Goal: Find specific page/section: Find specific page/section

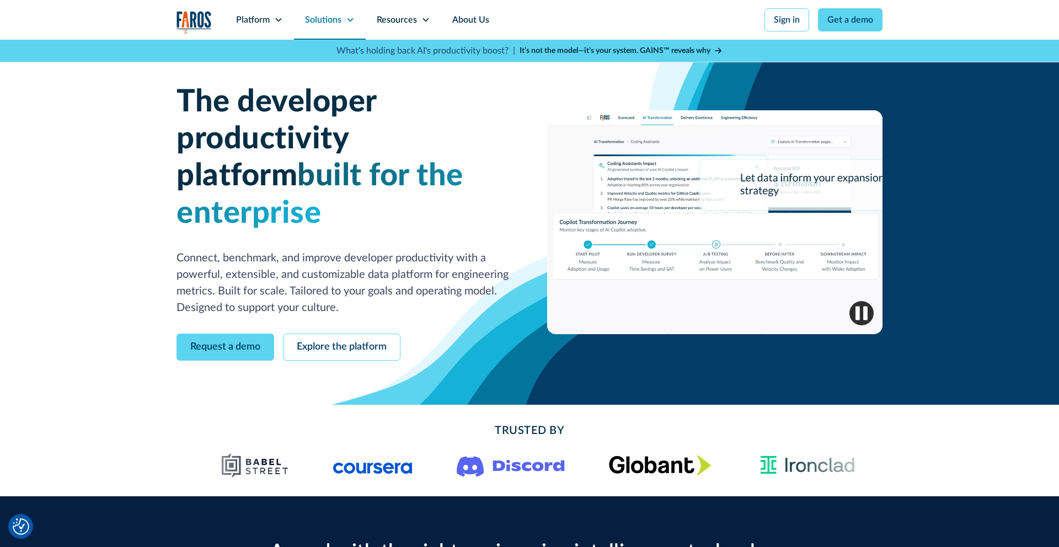
click at [352, 21] on icon at bounding box center [350, 19] width 9 height 9
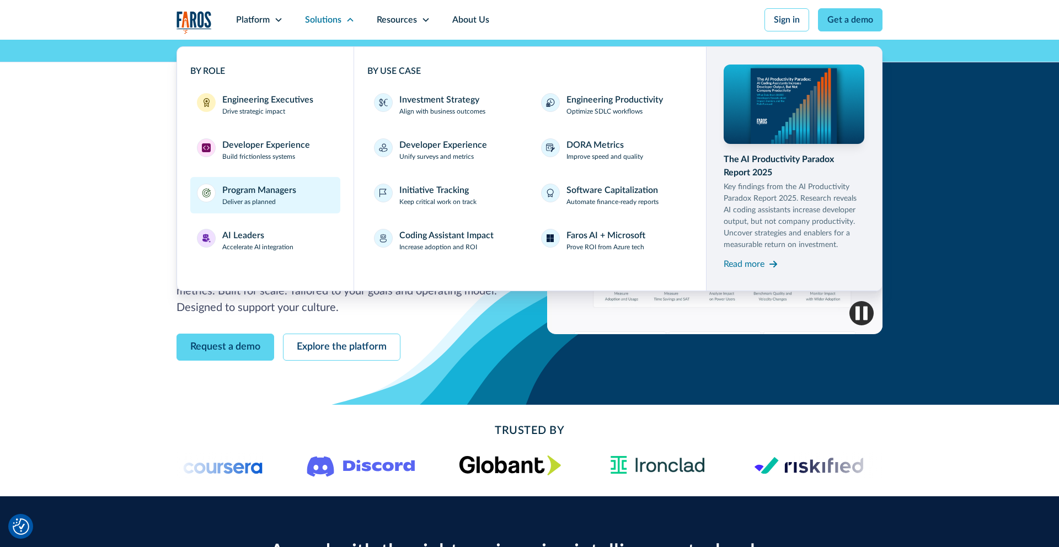
click at [280, 200] on div "Program Managers Deliver as planned" at bounding box center [259, 195] width 74 height 23
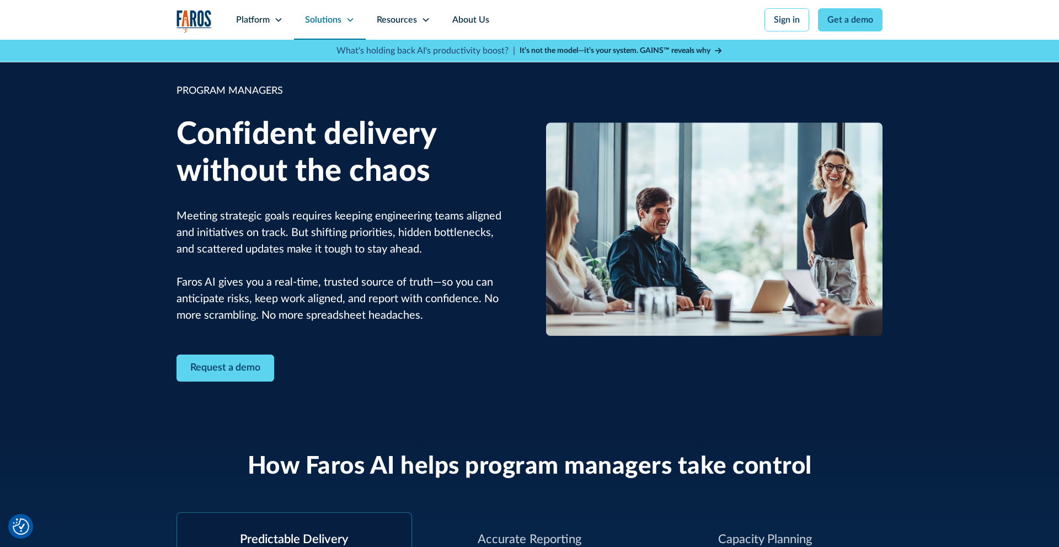
click at [357, 19] on div "Solutions" at bounding box center [330, 20] width 72 height 40
